Goal: Information Seeking & Learning: Learn about a topic

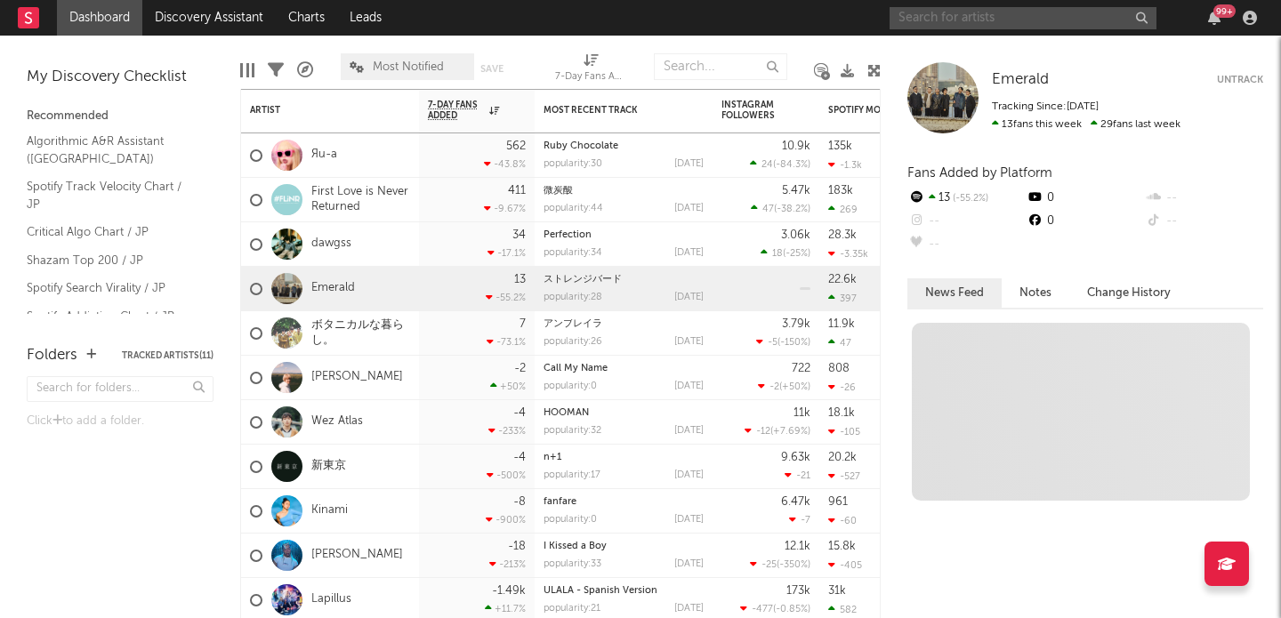
click at [961, 21] on input "text" at bounding box center [1023, 18] width 267 height 22
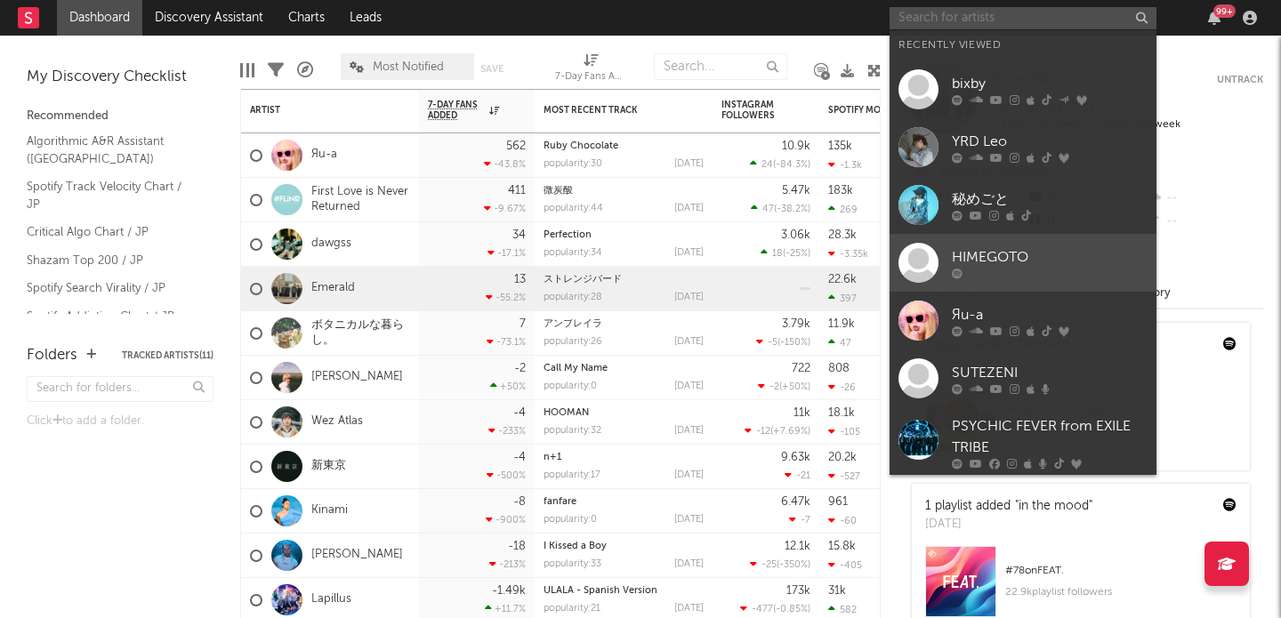
scroll to position [177, 0]
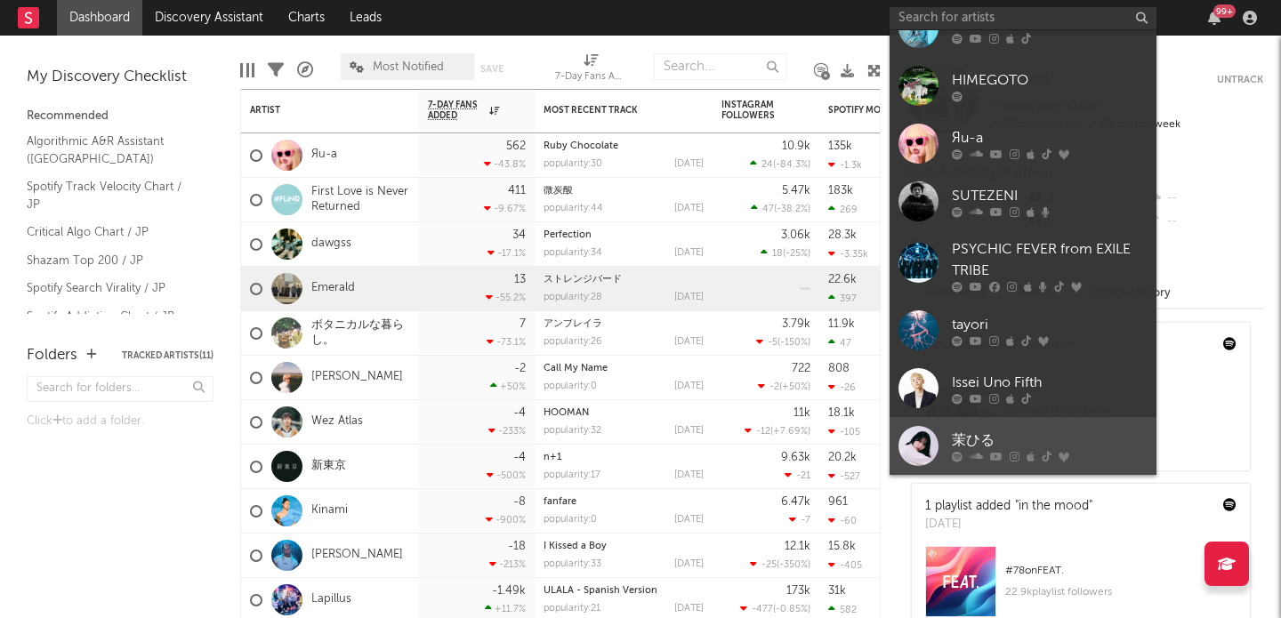
click at [978, 424] on link "茉ひる" at bounding box center [1023, 446] width 267 height 58
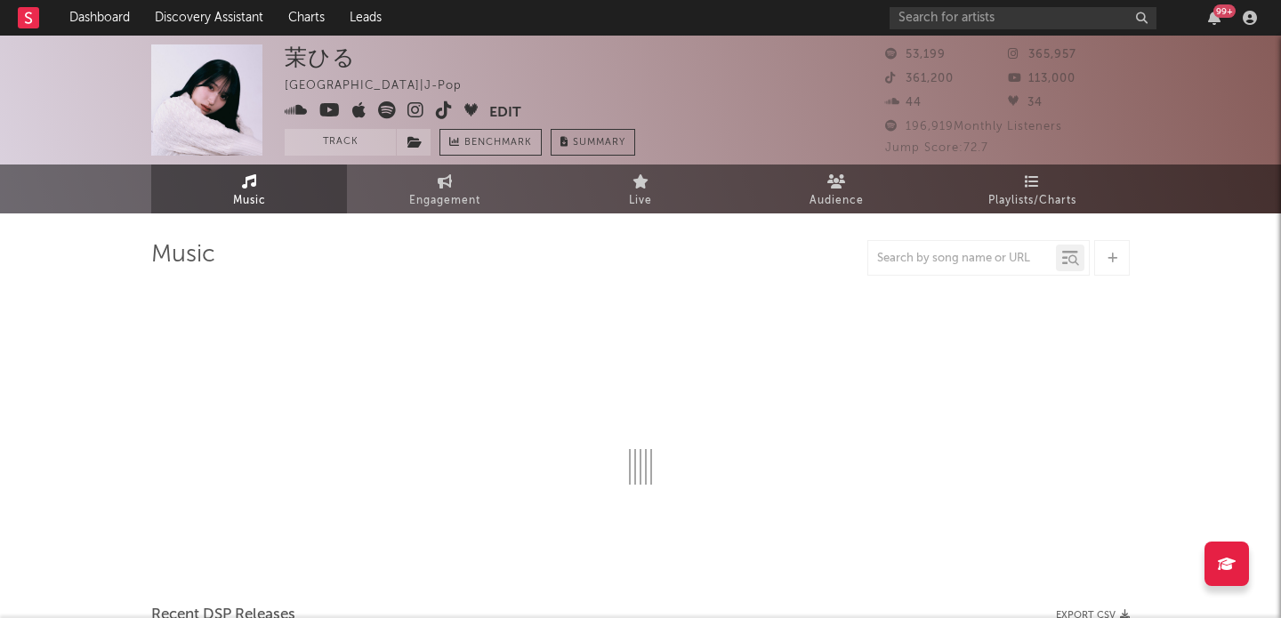
select select "6m"
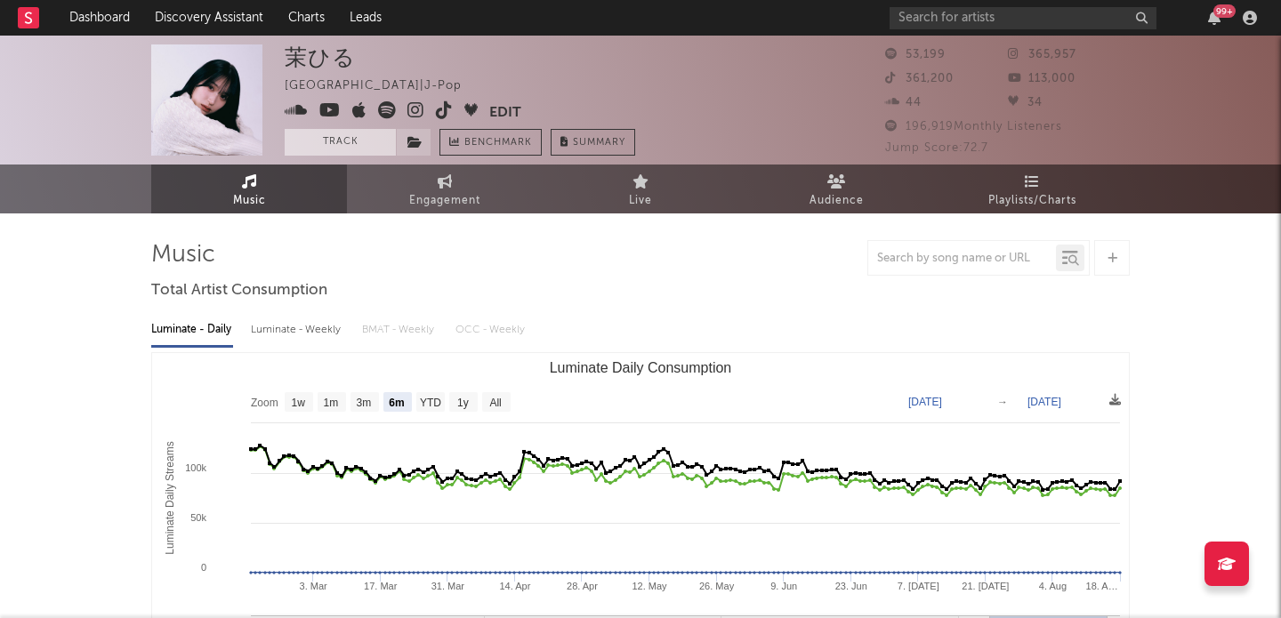
click at [367, 137] on button "Track" at bounding box center [340, 142] width 111 height 27
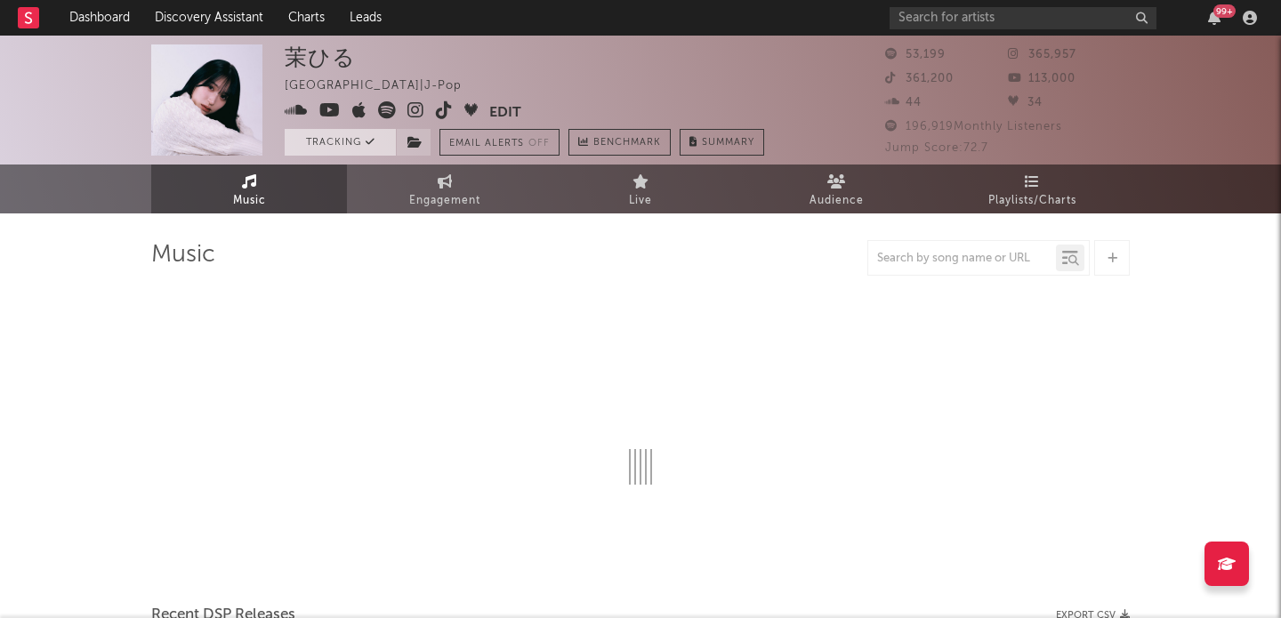
select select "6m"
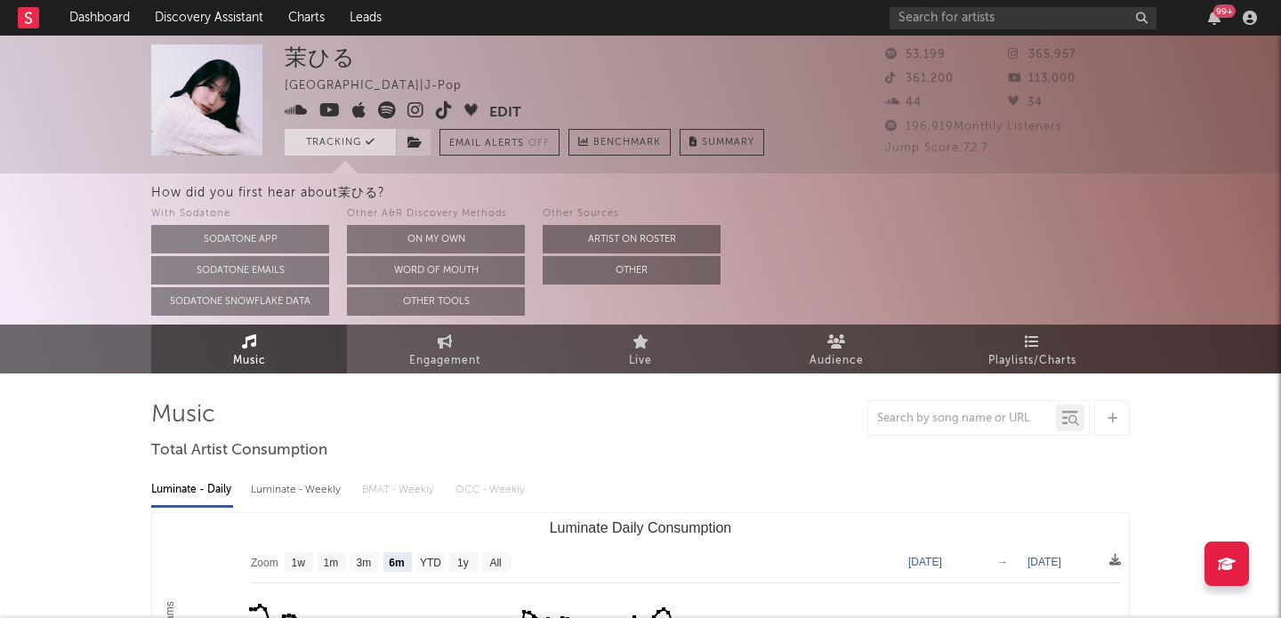
select select "6m"
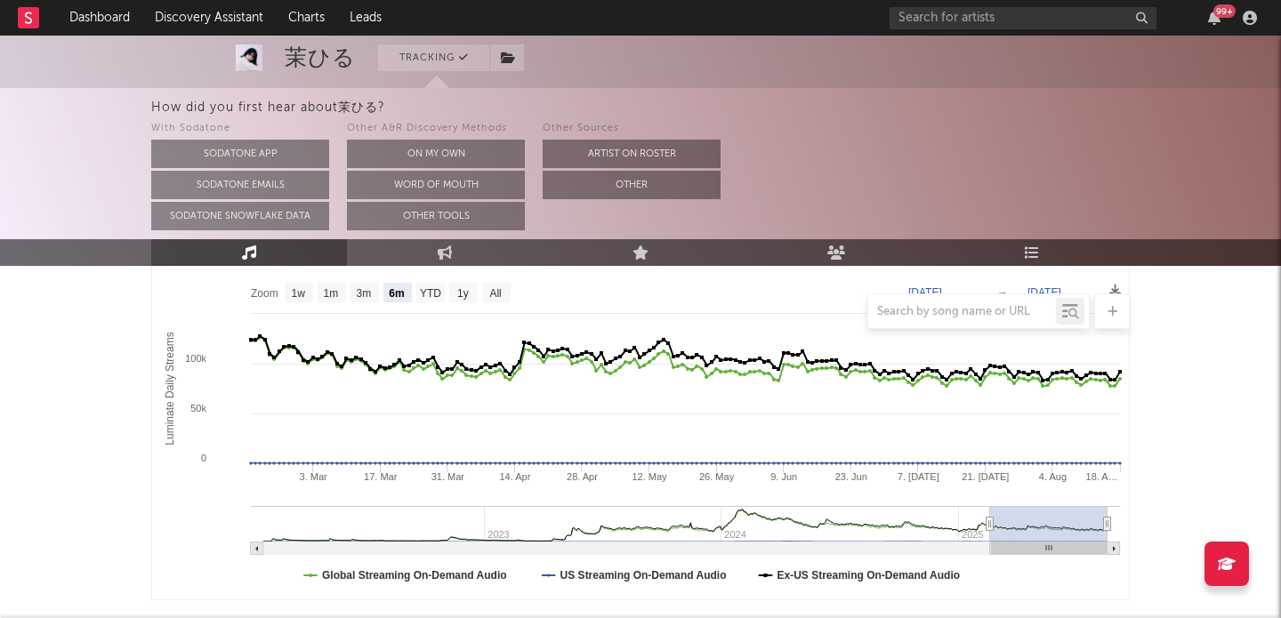
scroll to position [251, 0]
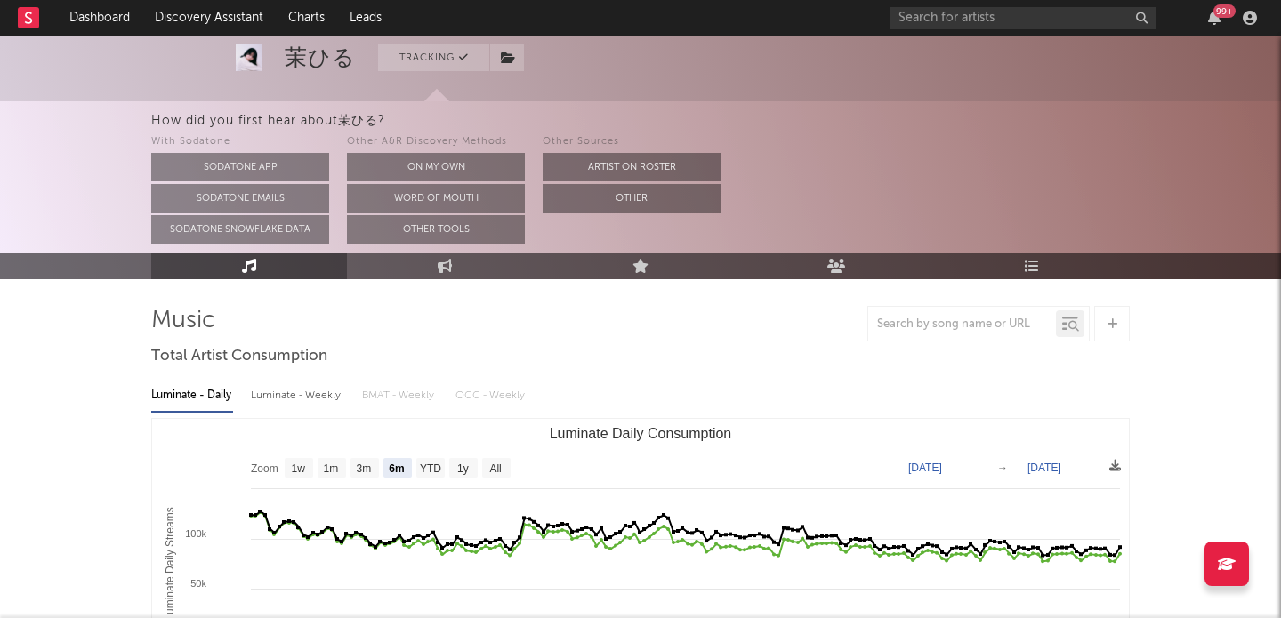
scroll to position [0, 0]
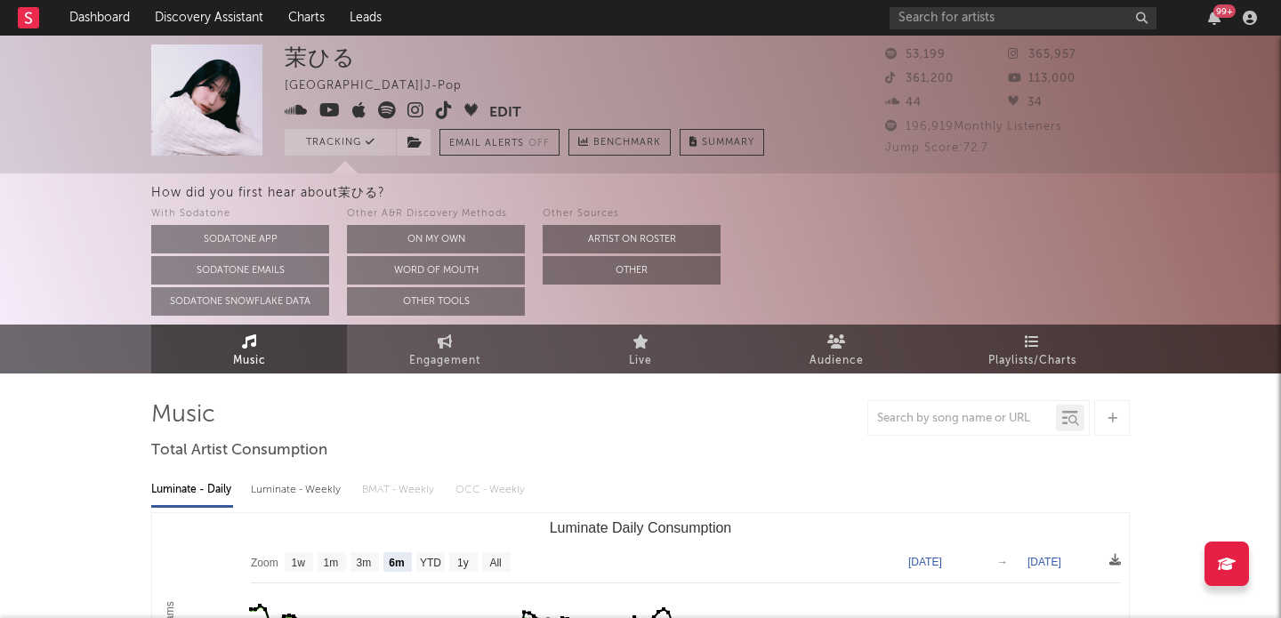
click at [343, 167] on div "茉ひる Japan | J-Pop Edit Tracking Email Alerts Off Benchmark Summary 53,199 365,9…" at bounding box center [640, 105] width 1281 height 138
click at [396, 239] on button "On My Own" at bounding box center [436, 239] width 178 height 28
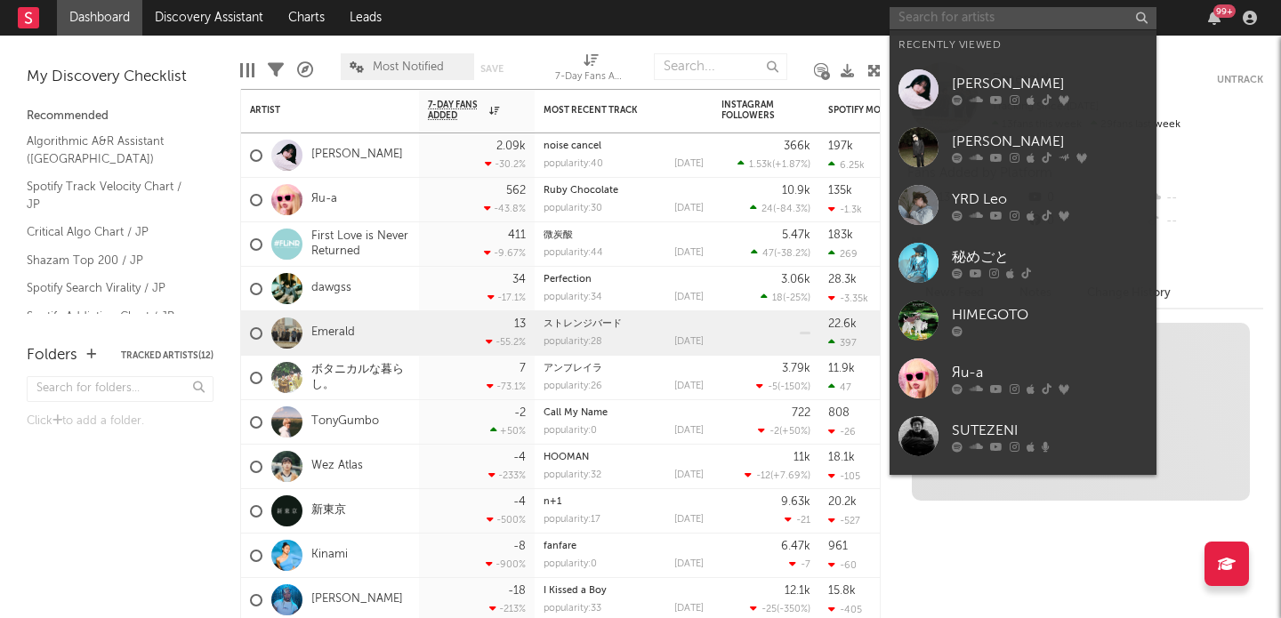
click at [985, 23] on input "text" at bounding box center [1023, 18] width 267 height 22
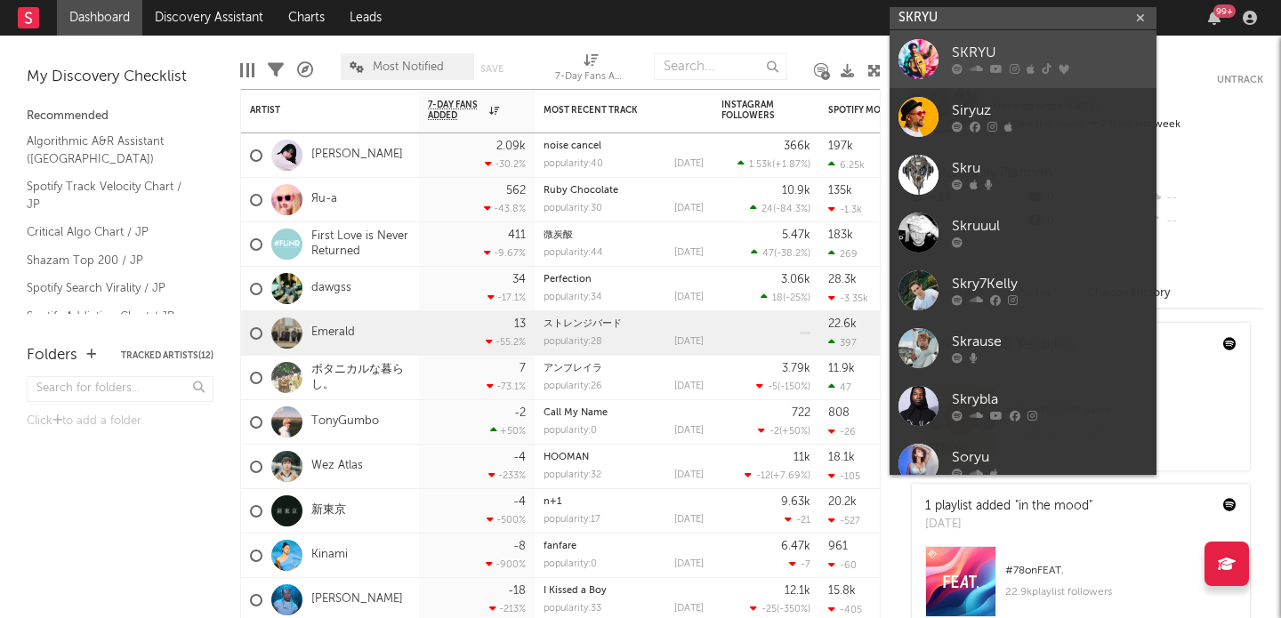
type input "SKRYU"
click at [1004, 43] on div "SKRYU" at bounding box center [1050, 53] width 196 height 21
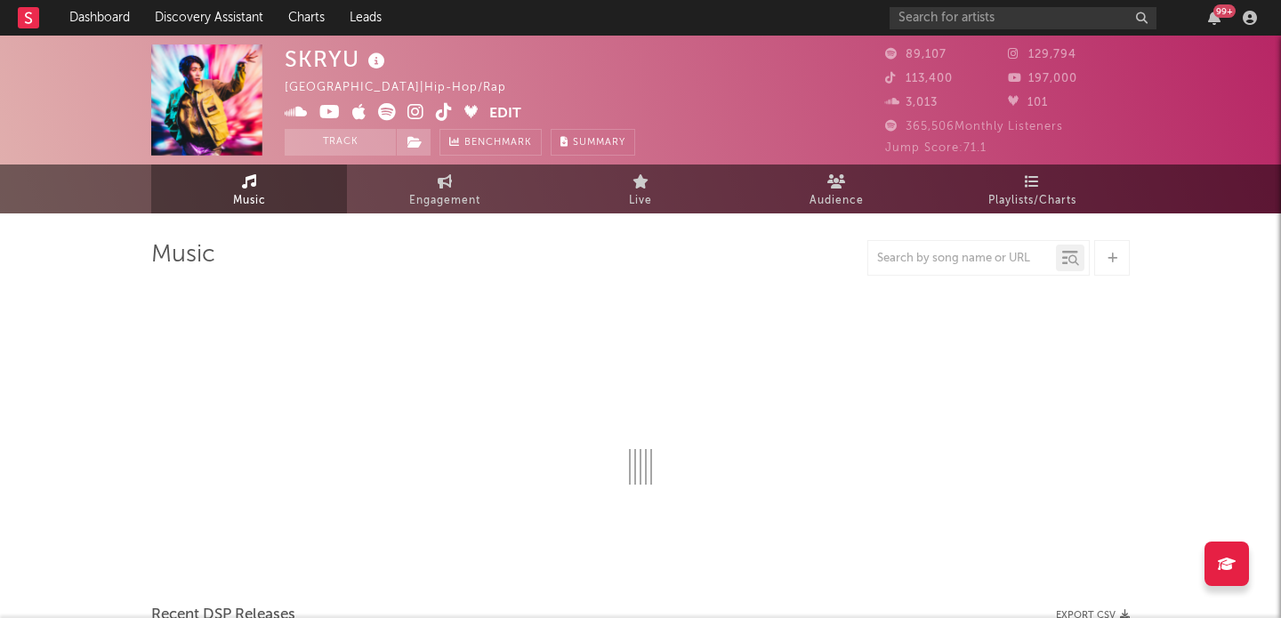
select select "6m"
